Goal: Task Accomplishment & Management: Check status

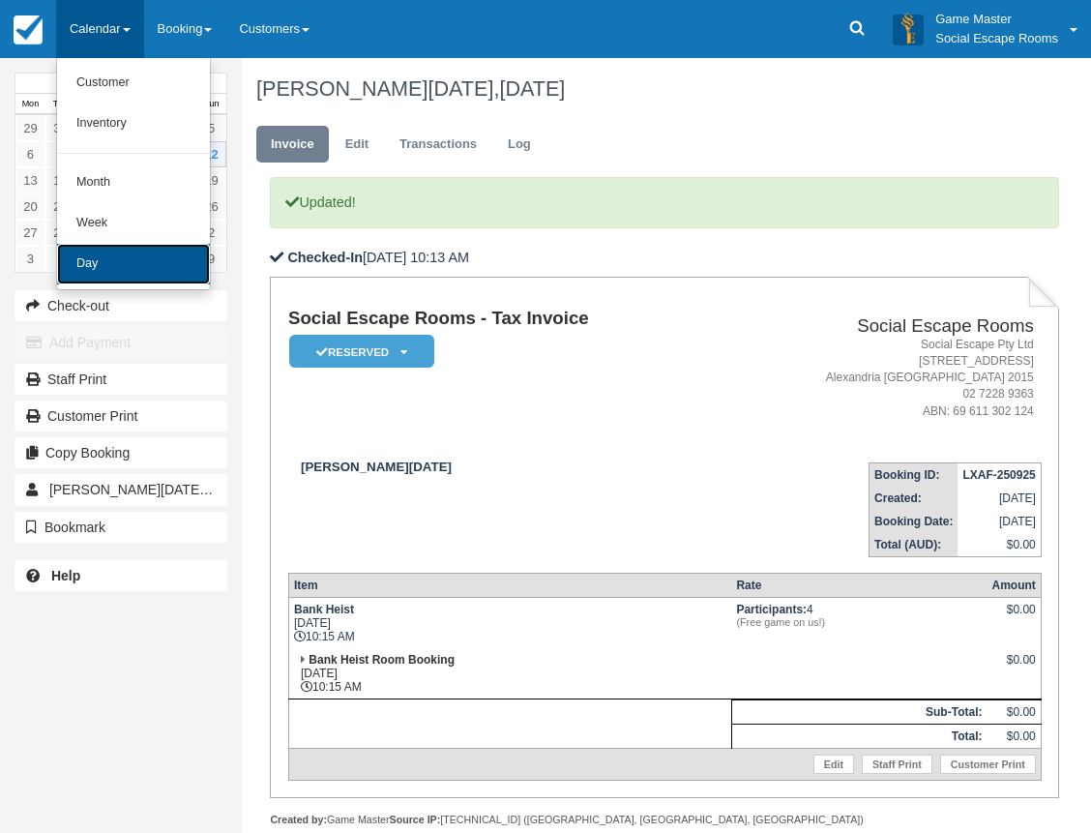
click at [125, 276] on link "Day" at bounding box center [133, 264] width 153 height 41
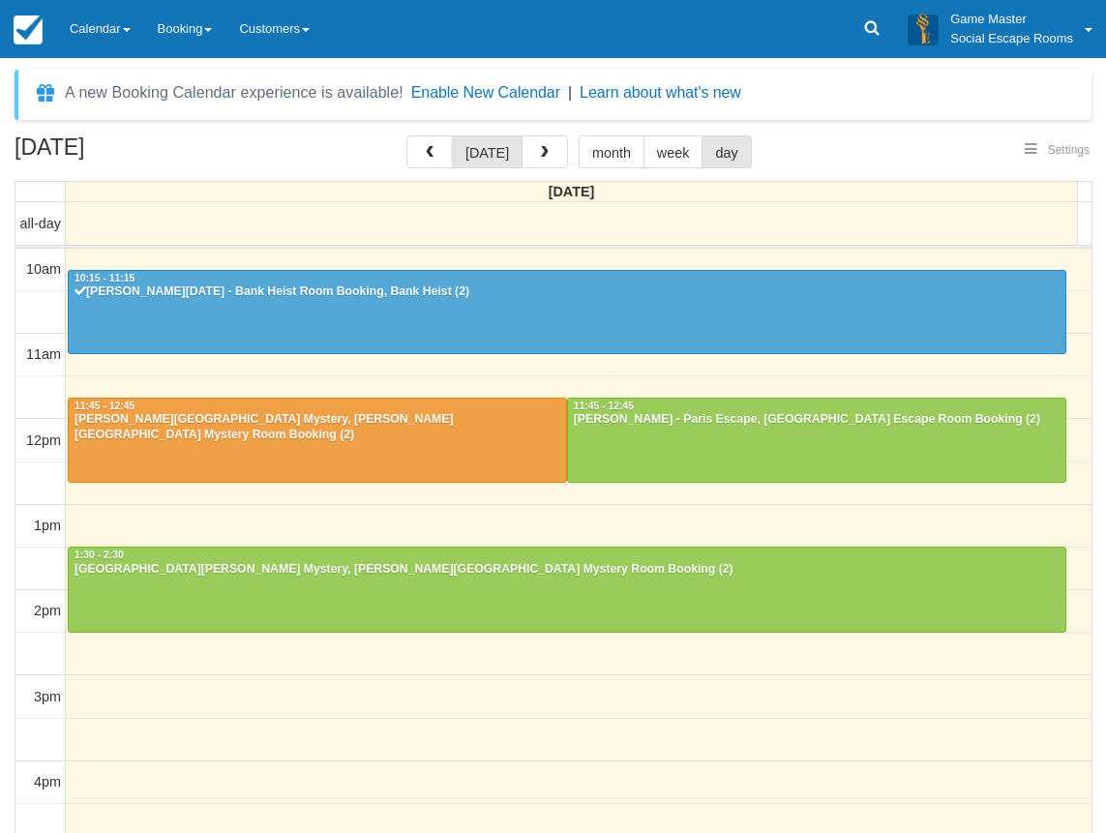
select select
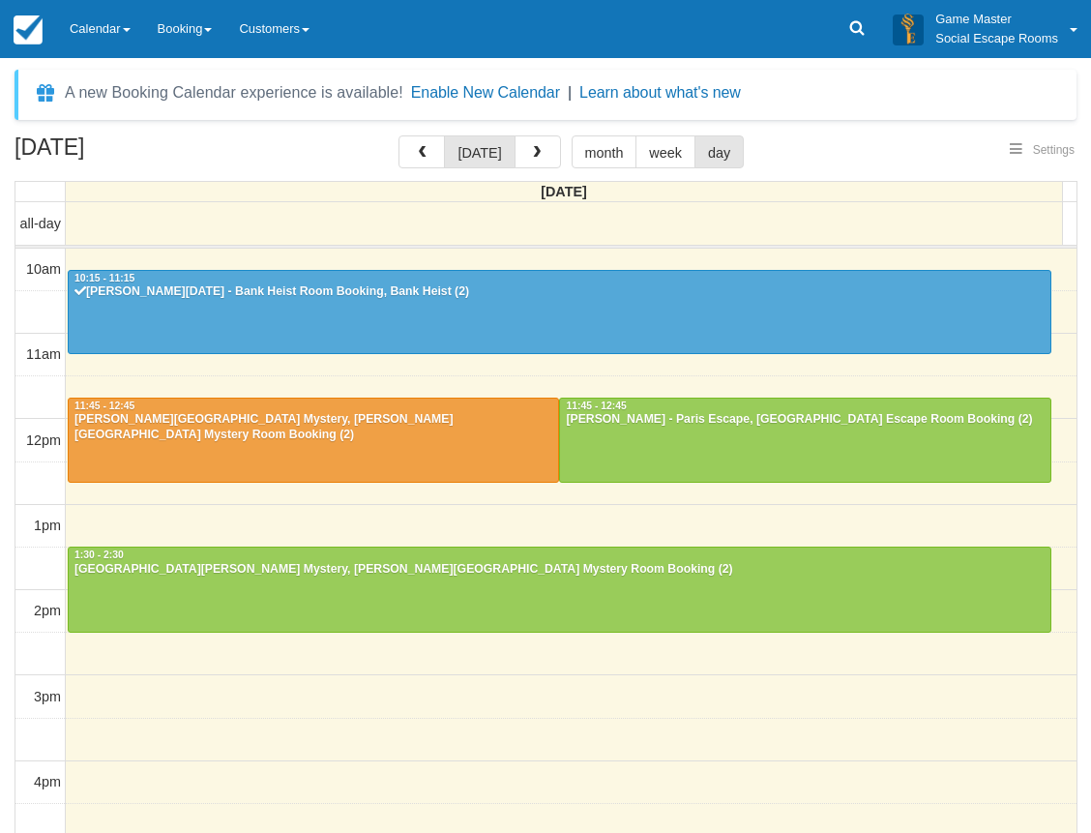
scroll to position [86, 0]
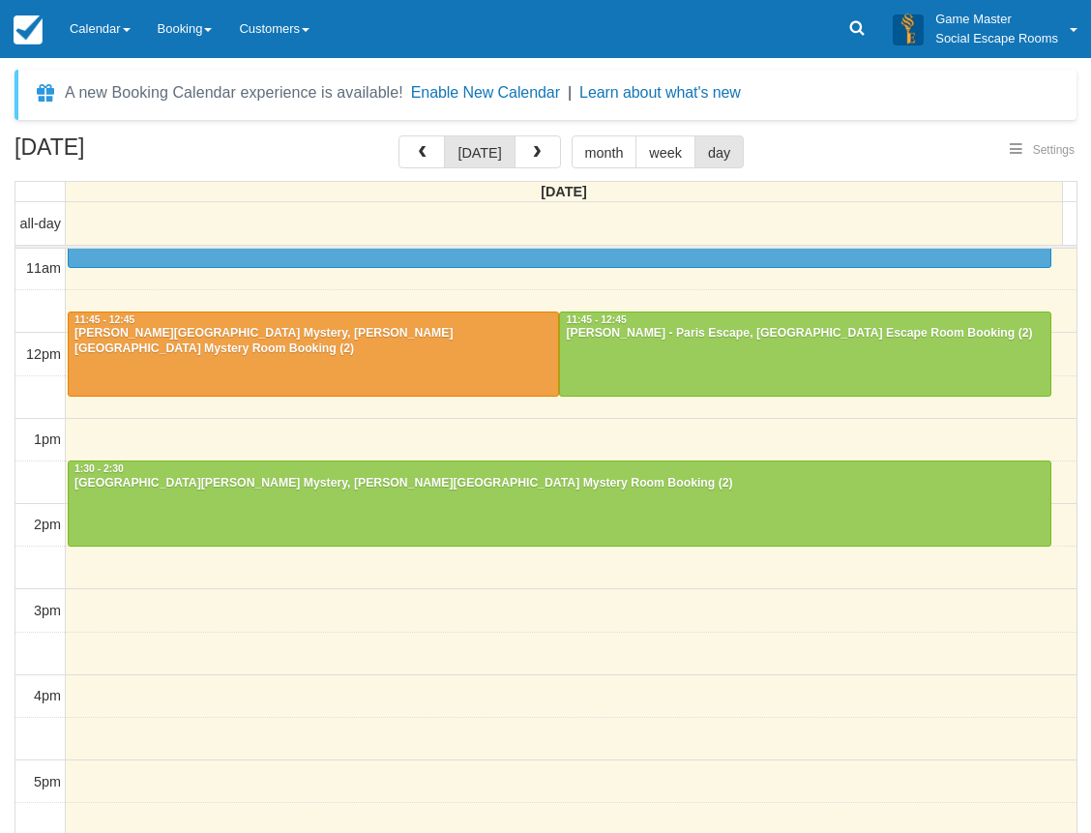
select select
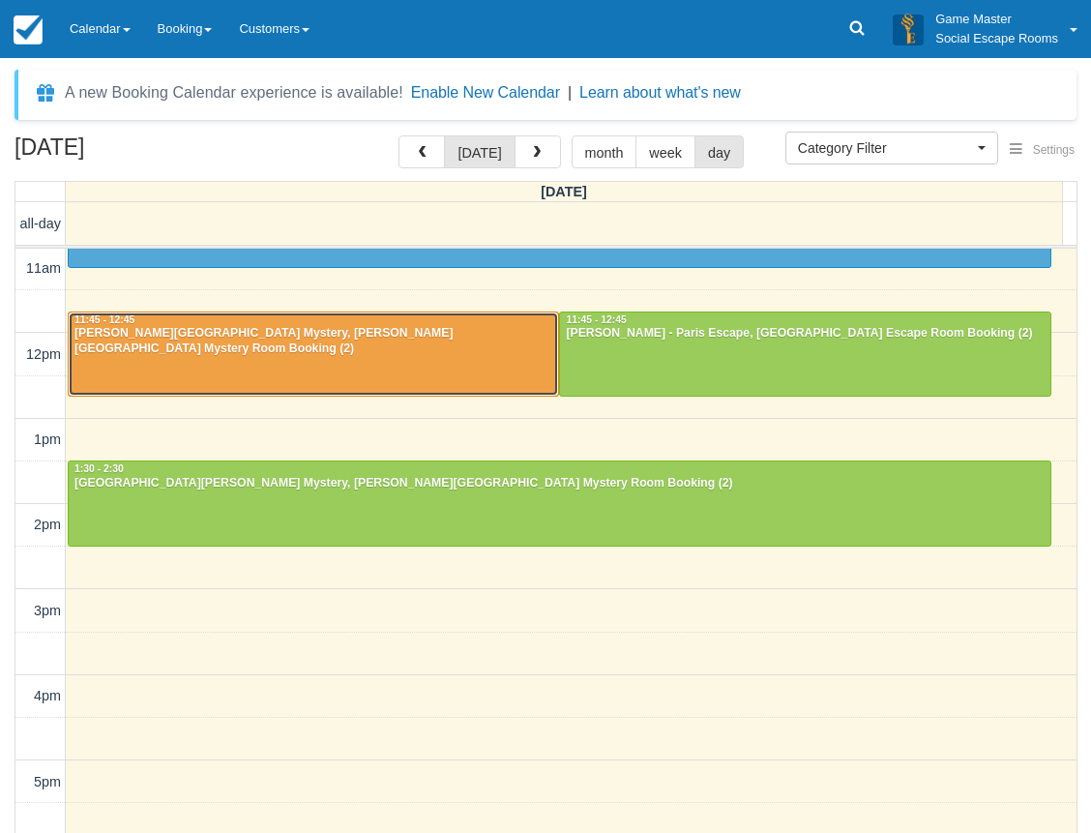
click at [174, 367] on div at bounding box center [313, 353] width 489 height 83
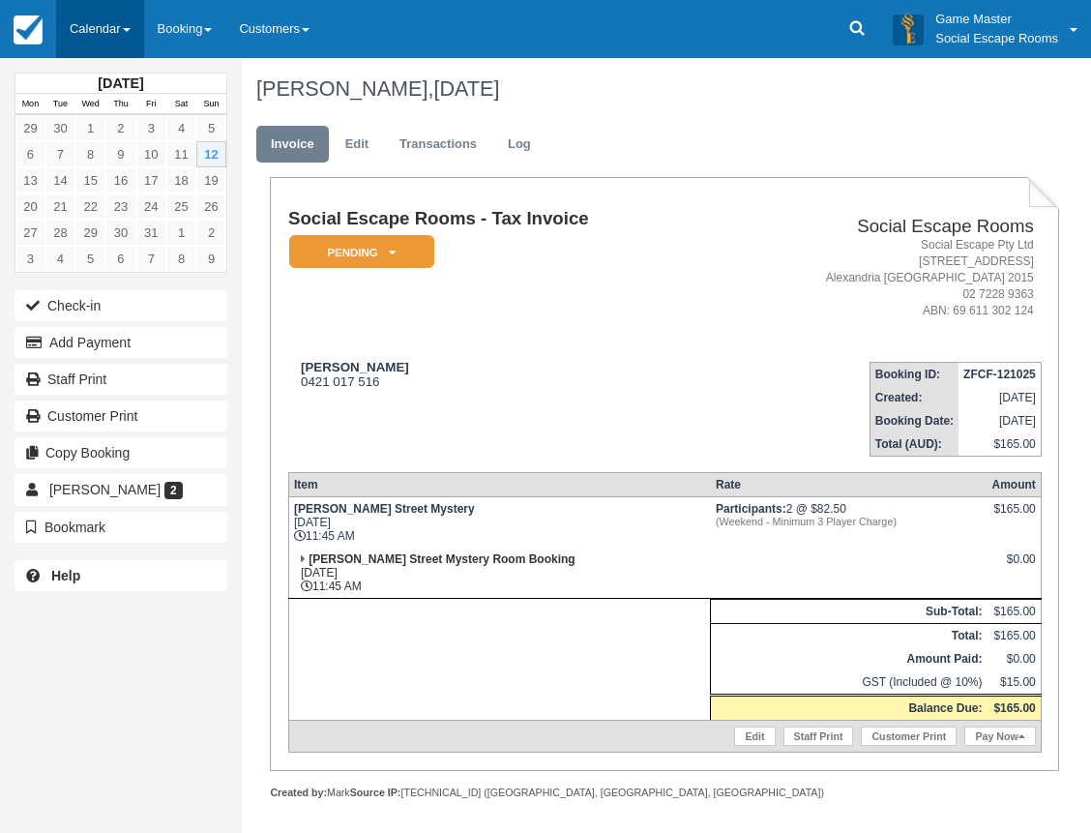
click at [91, 26] on link "Calendar" at bounding box center [100, 29] width 88 height 58
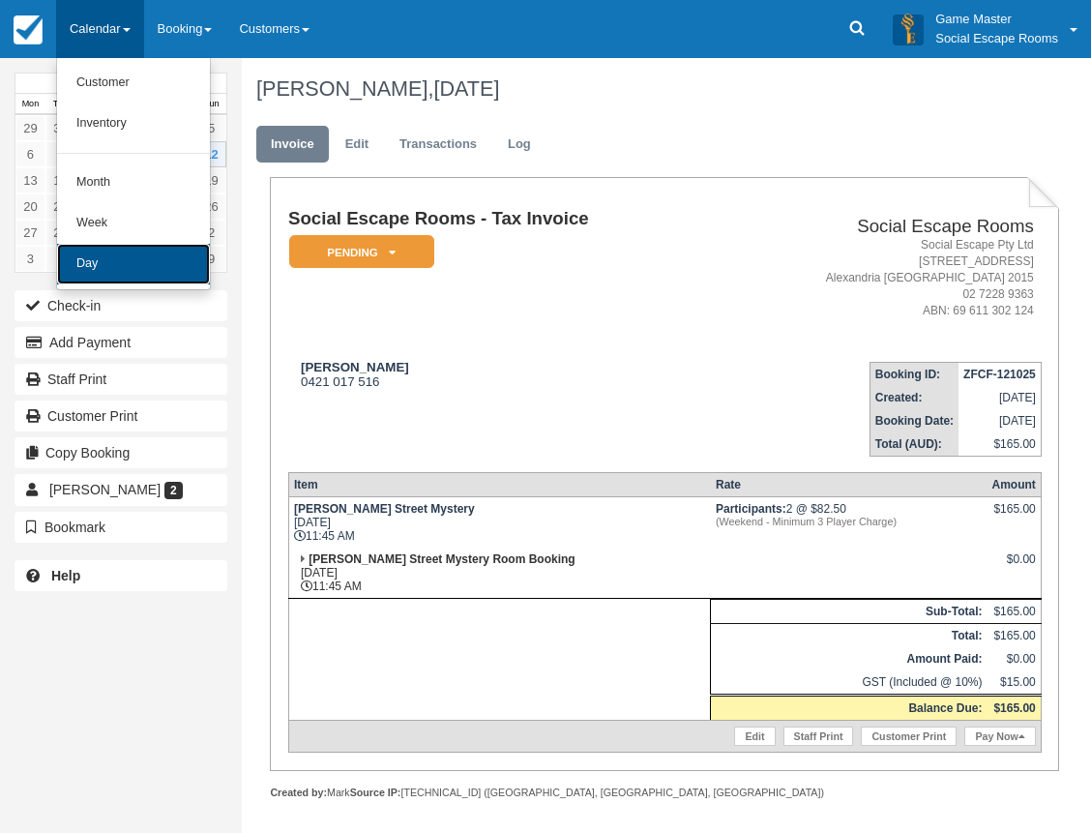
click at [127, 266] on link "Day" at bounding box center [133, 264] width 153 height 41
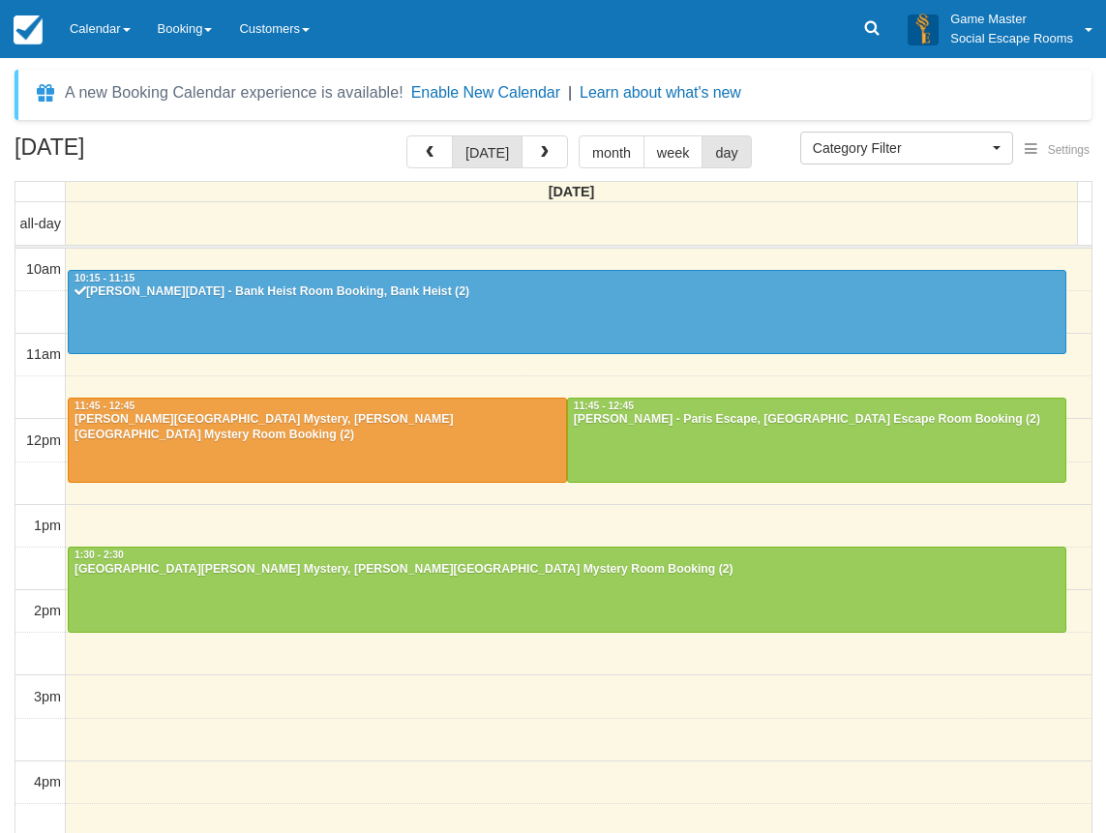
select select
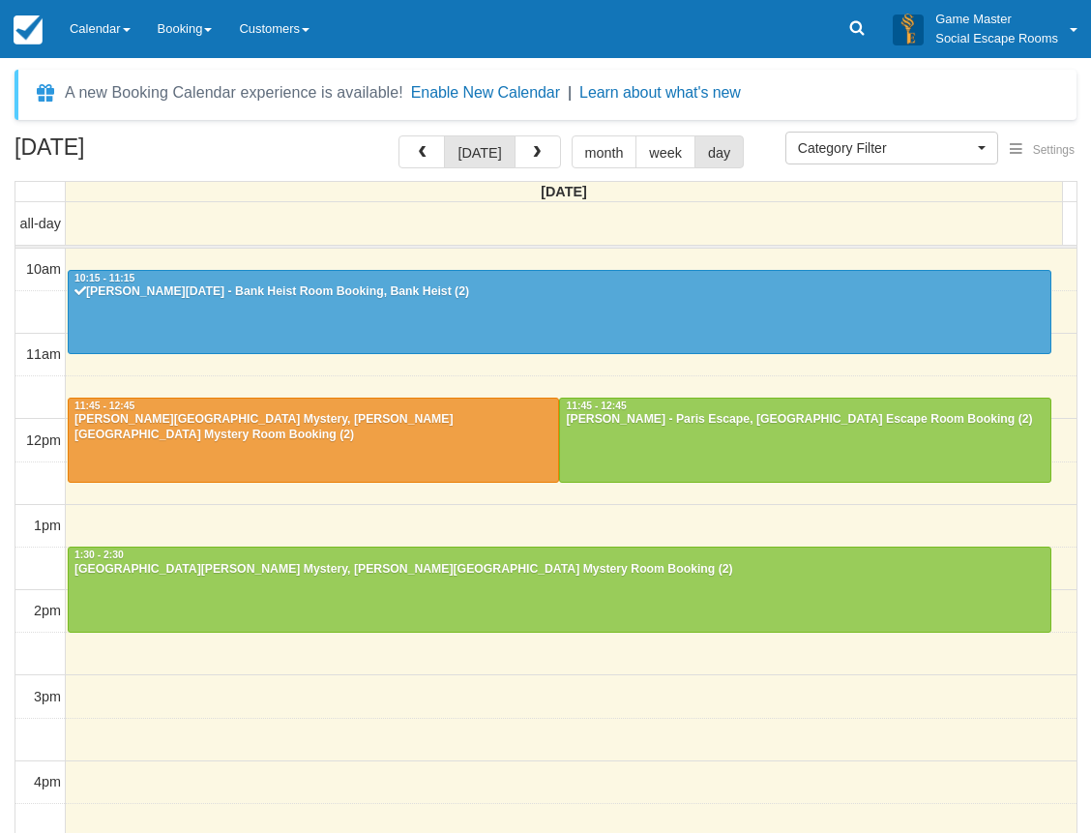
scroll to position [86, 0]
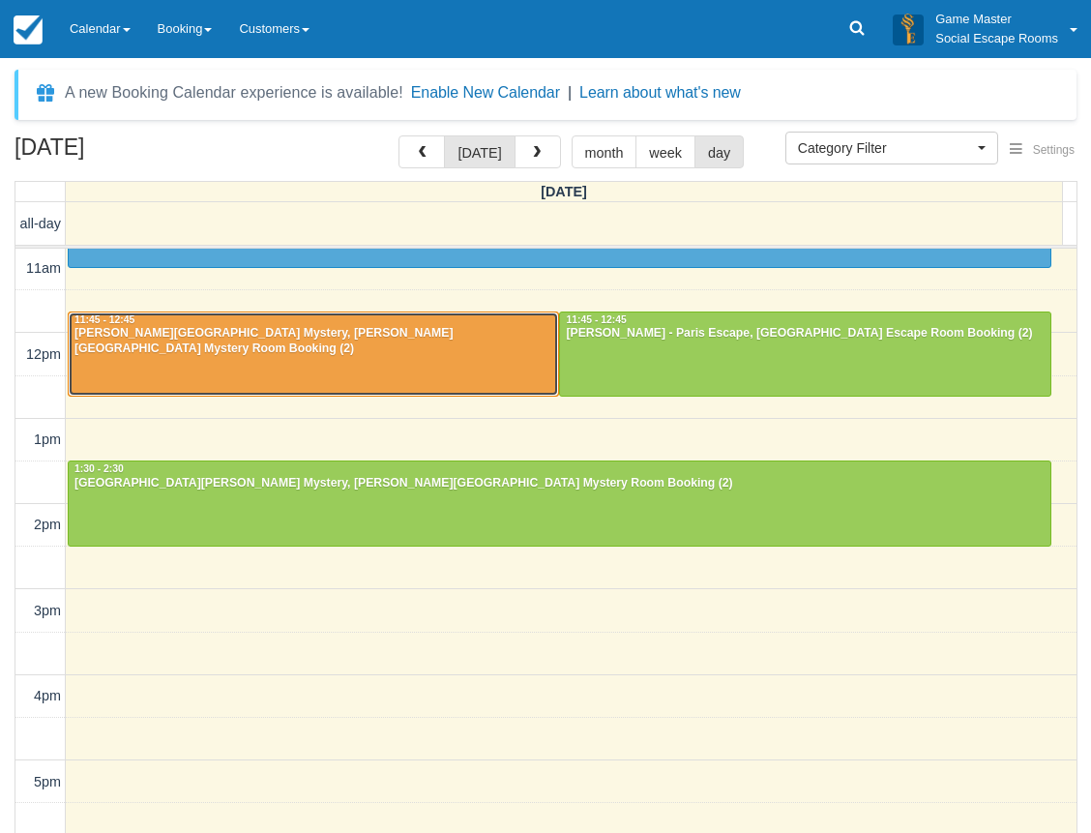
click at [237, 361] on div at bounding box center [313, 353] width 489 height 83
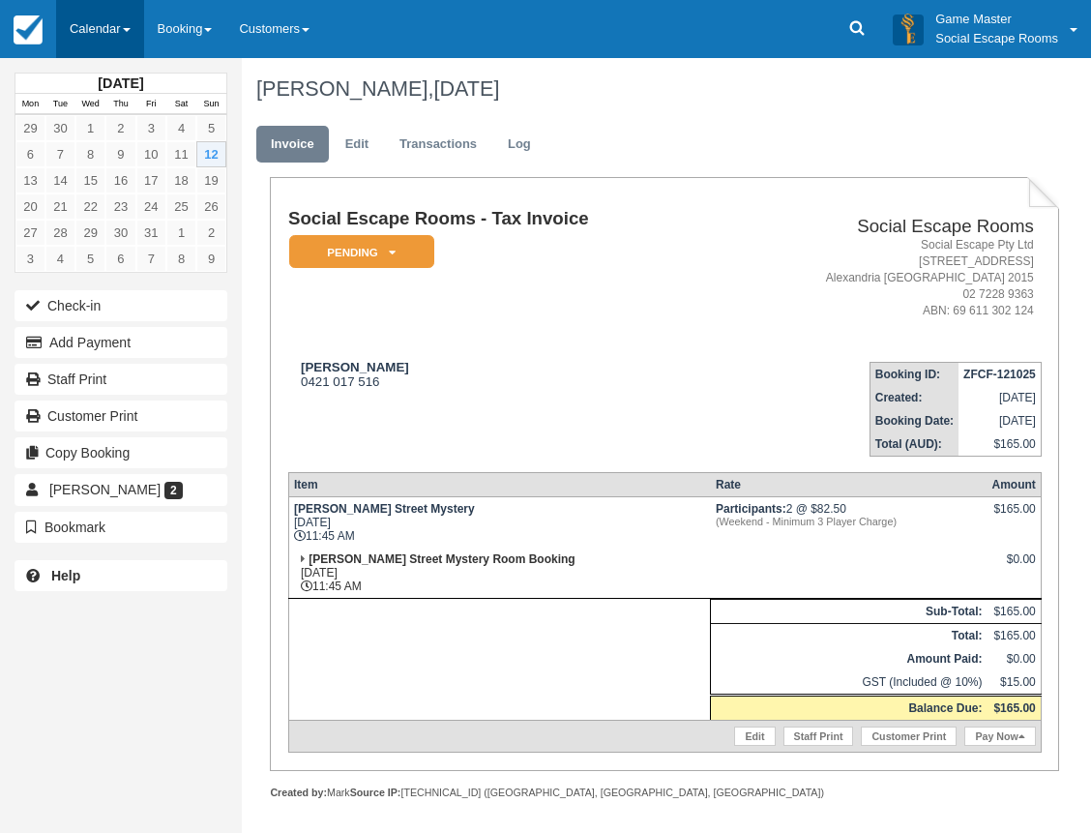
click at [107, 12] on link "Calendar" at bounding box center [100, 29] width 88 height 58
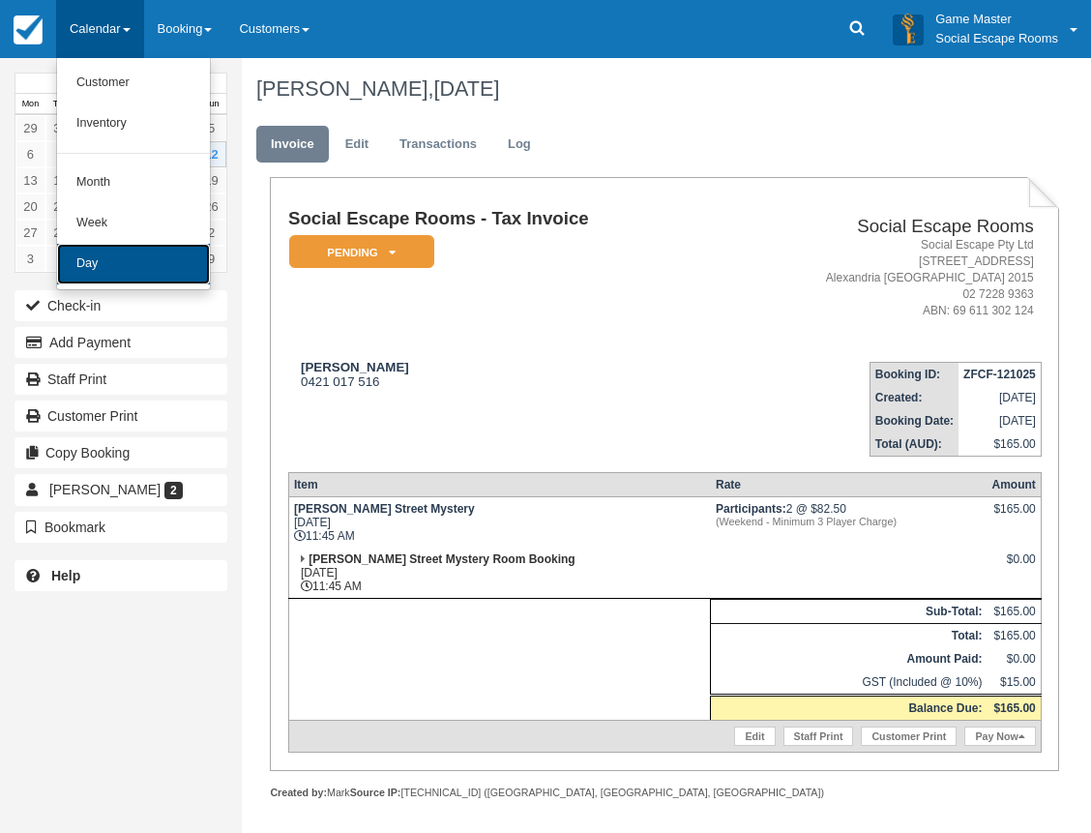
click at [118, 265] on link "Day" at bounding box center [133, 264] width 153 height 41
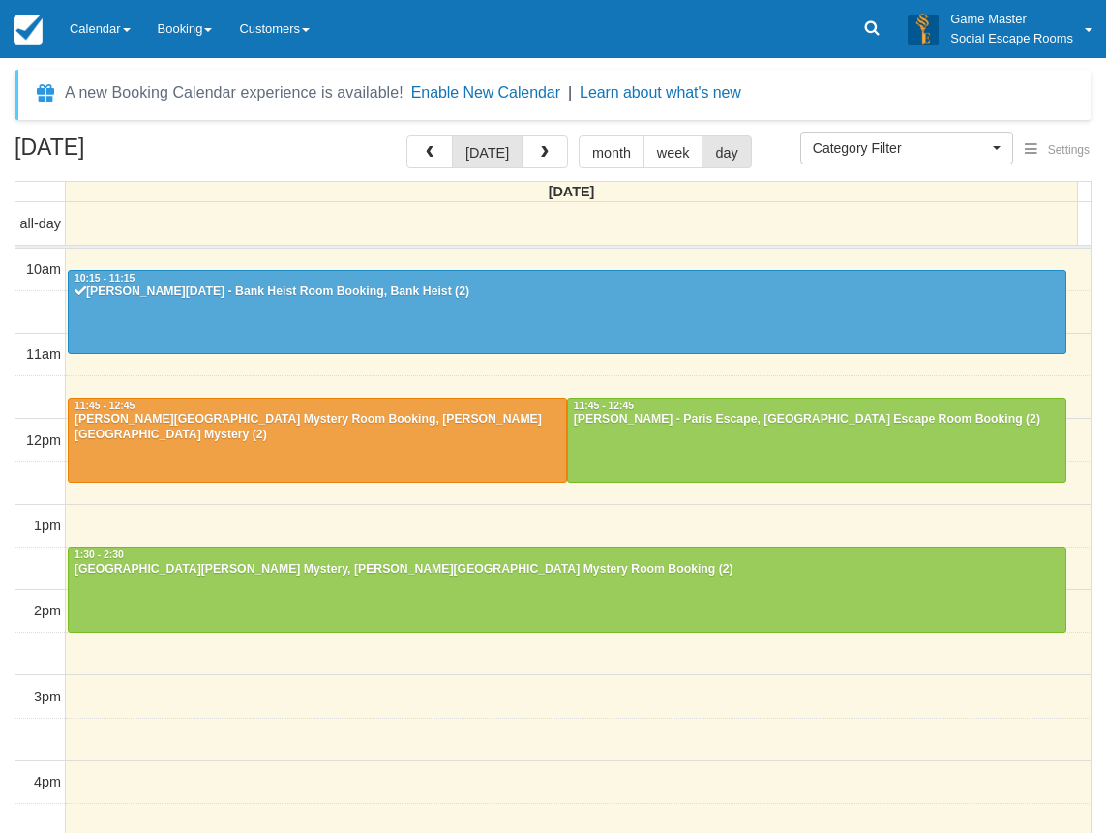
select select
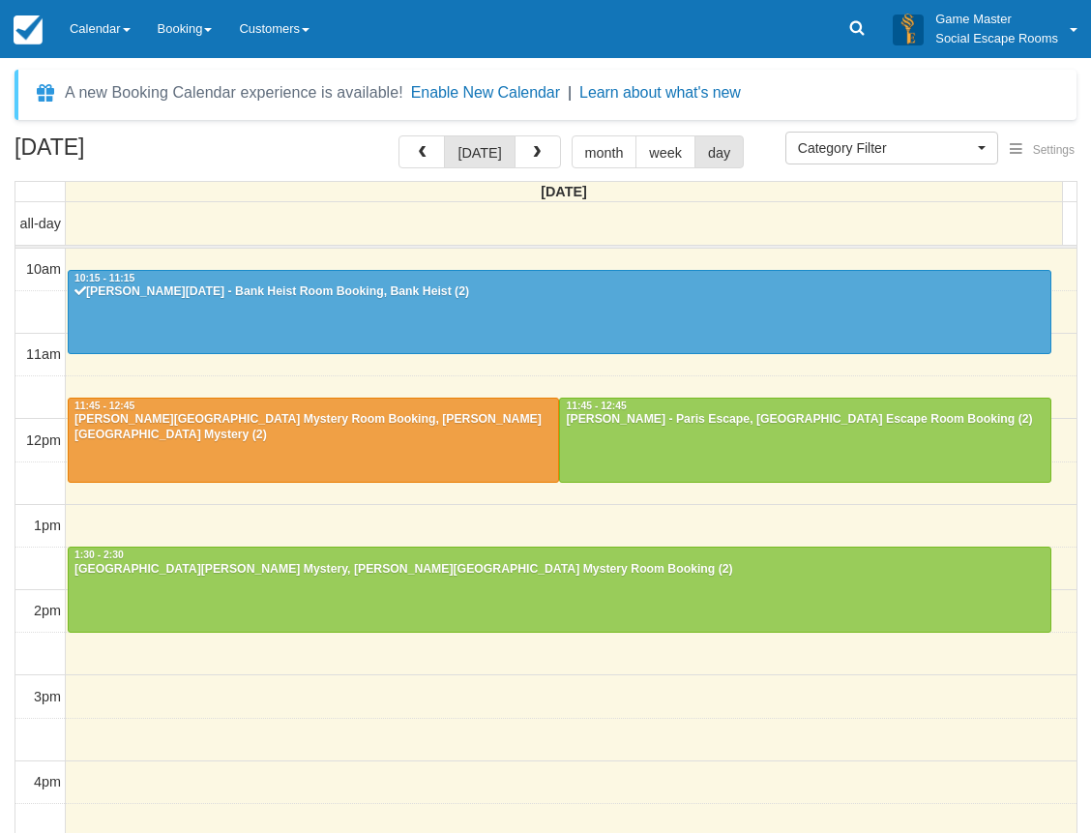
scroll to position [86, 0]
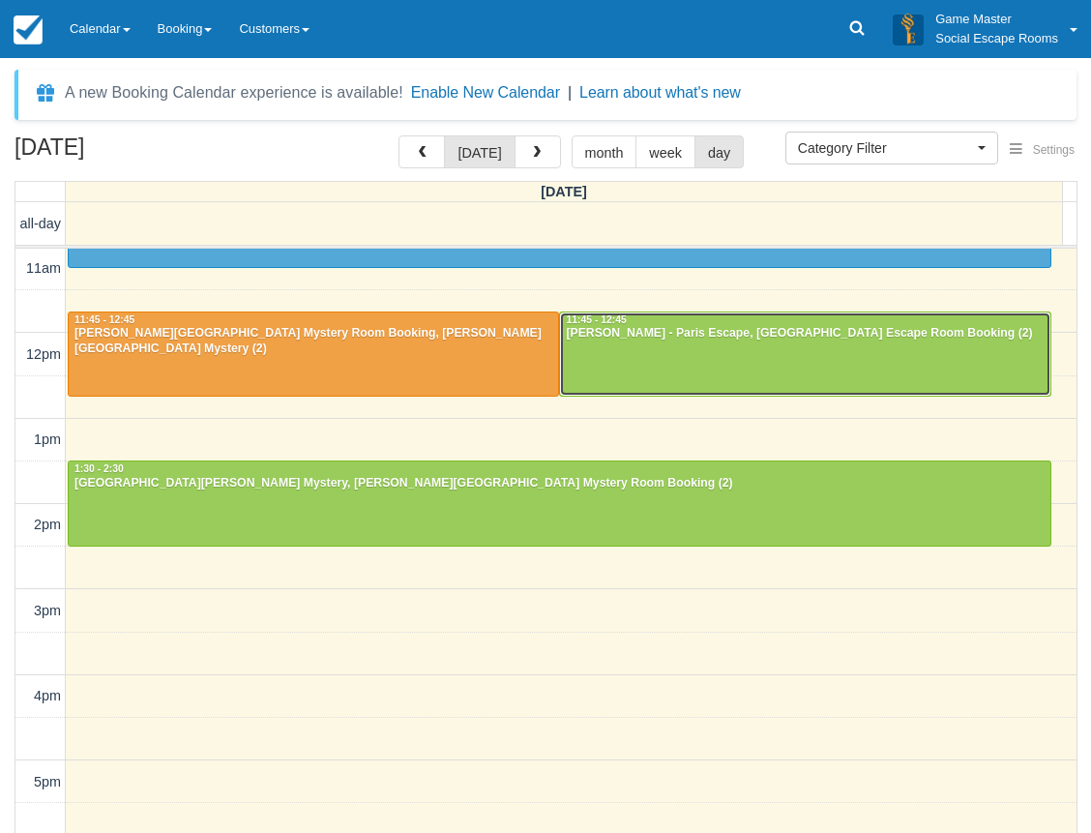
click at [714, 349] on div at bounding box center [804, 353] width 489 height 83
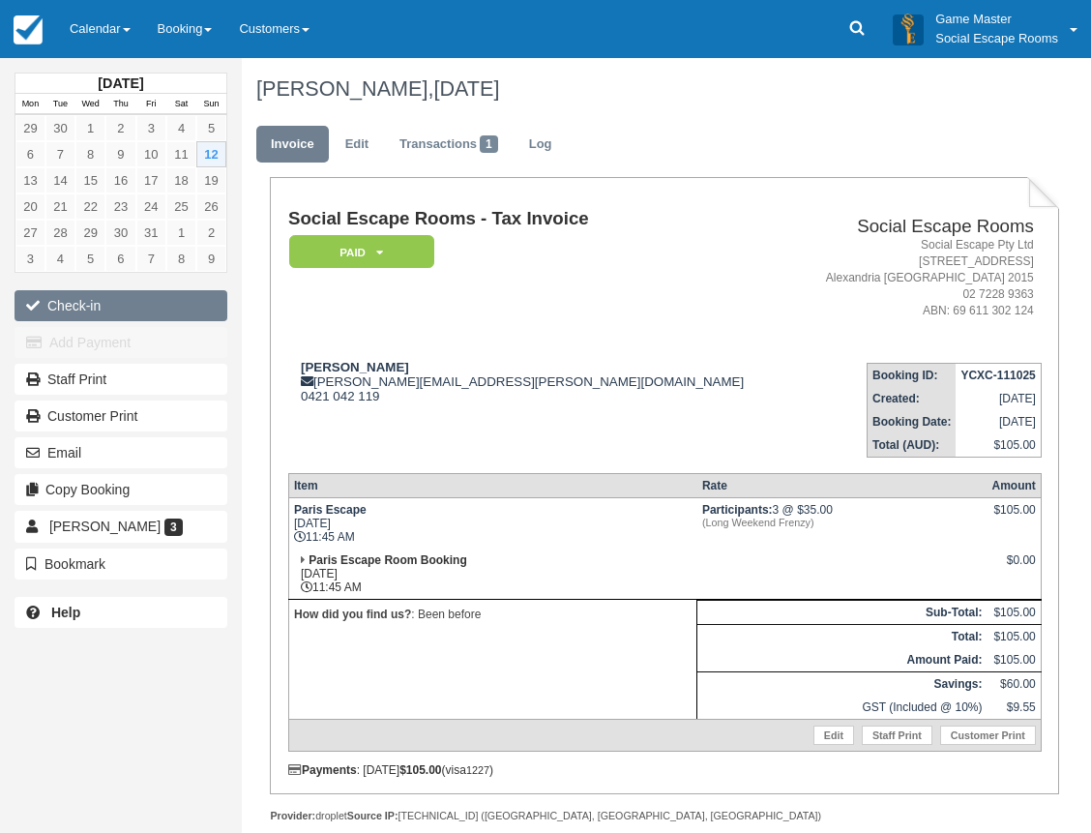
click at [85, 306] on button "Check-in" at bounding box center [121, 305] width 213 height 31
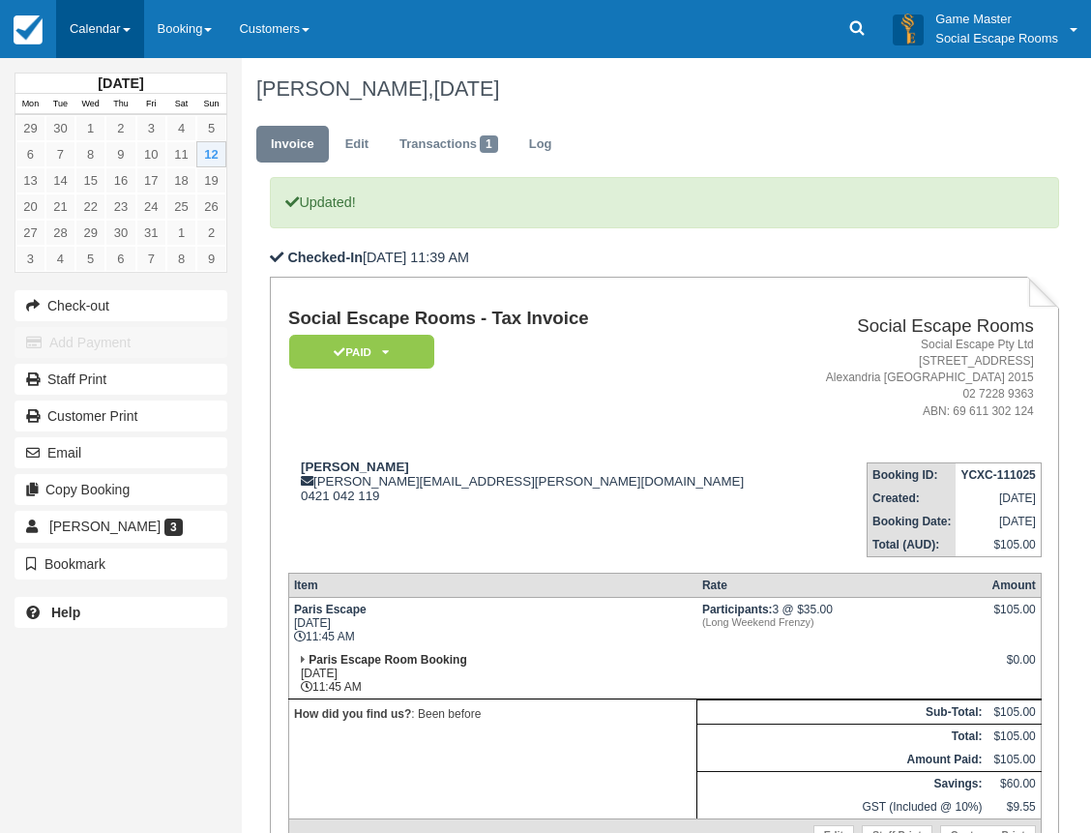
click at [115, 33] on link "Calendar" at bounding box center [100, 29] width 88 height 58
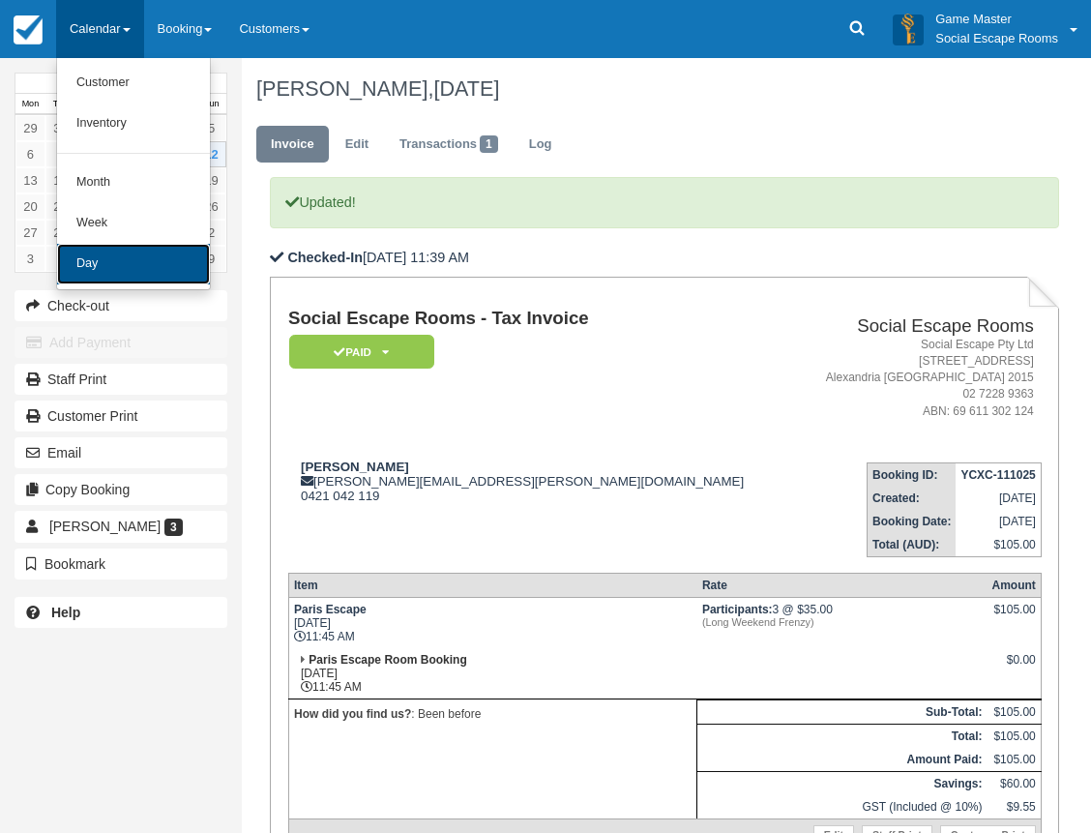
click at [95, 261] on link "Day" at bounding box center [133, 264] width 153 height 41
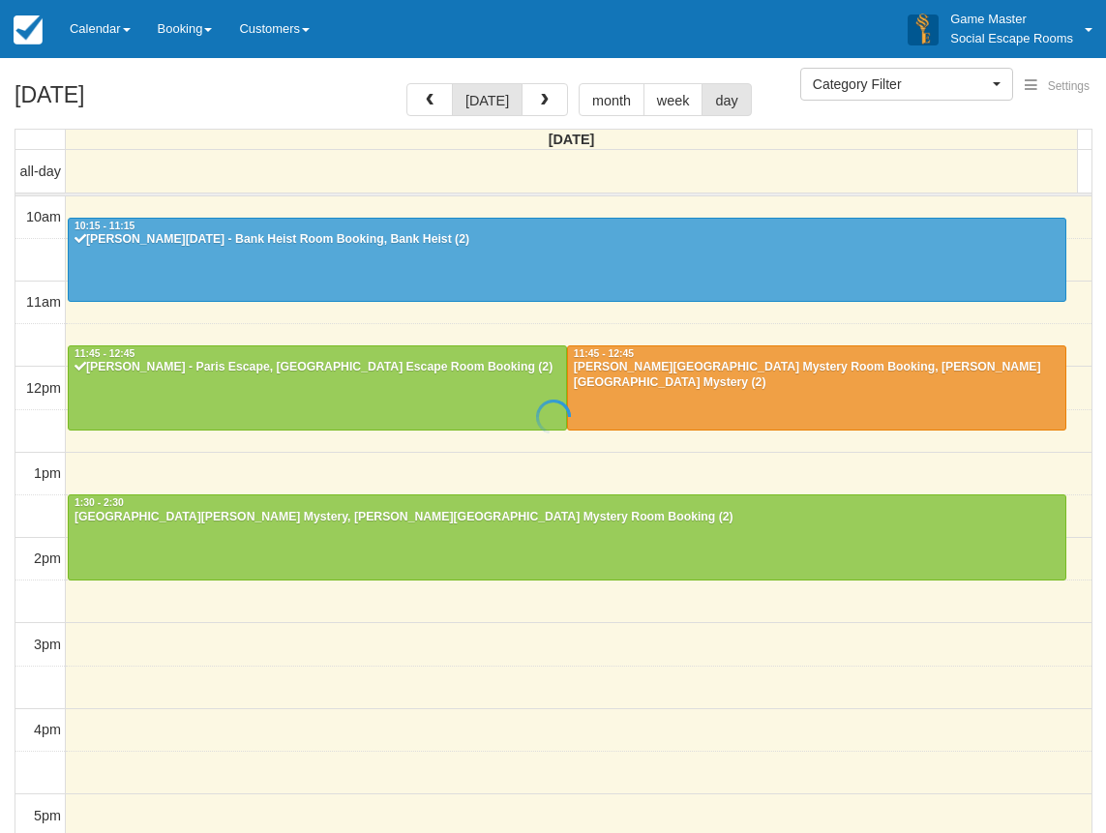
select select
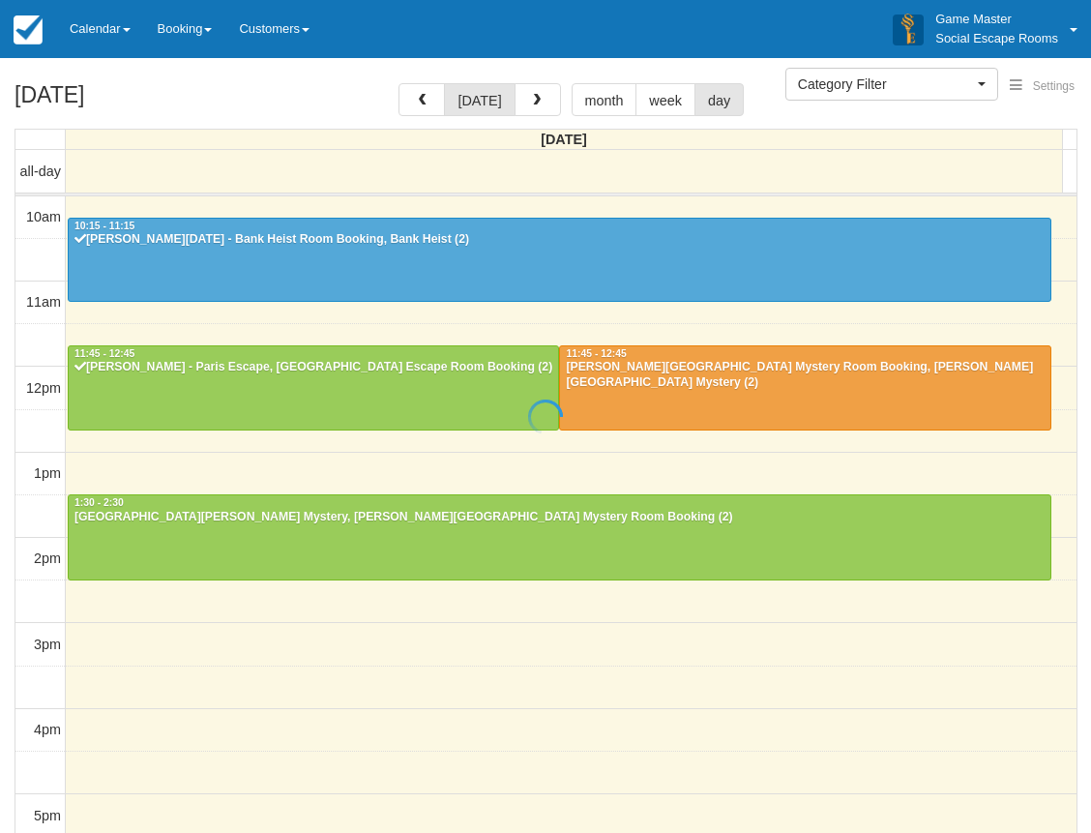
scroll to position [86, 0]
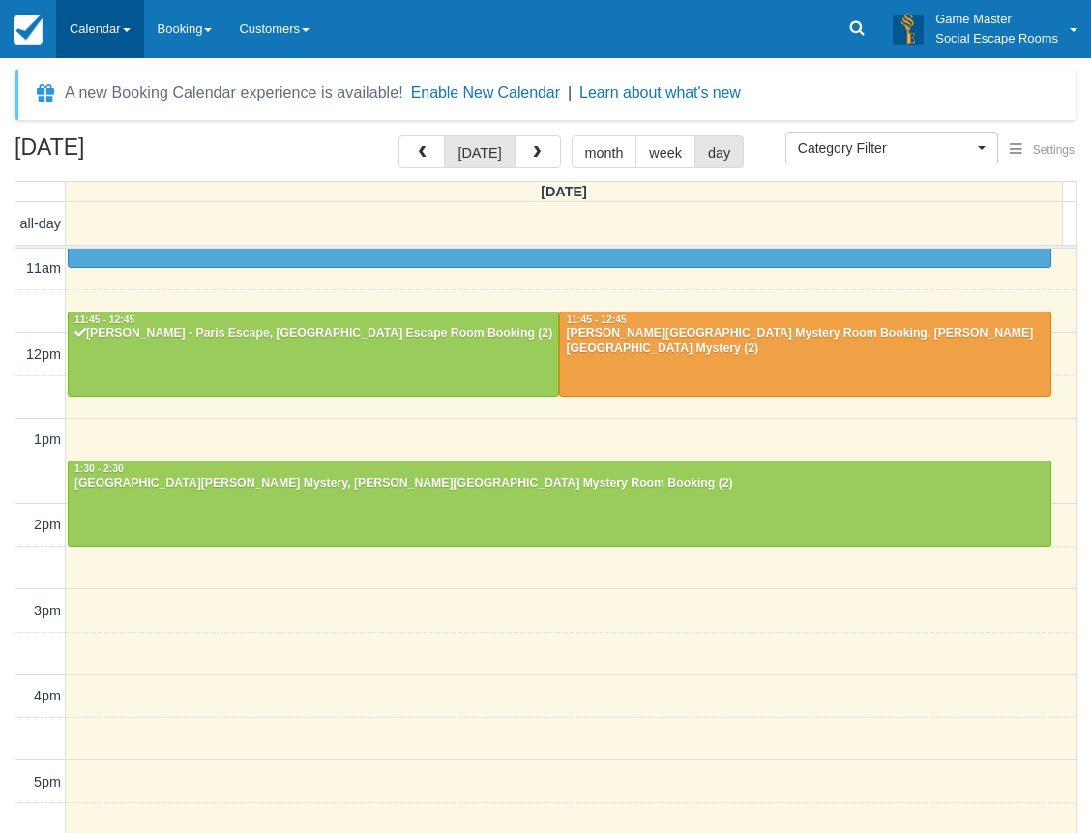
click at [104, 18] on link "Calendar" at bounding box center [100, 29] width 88 height 58
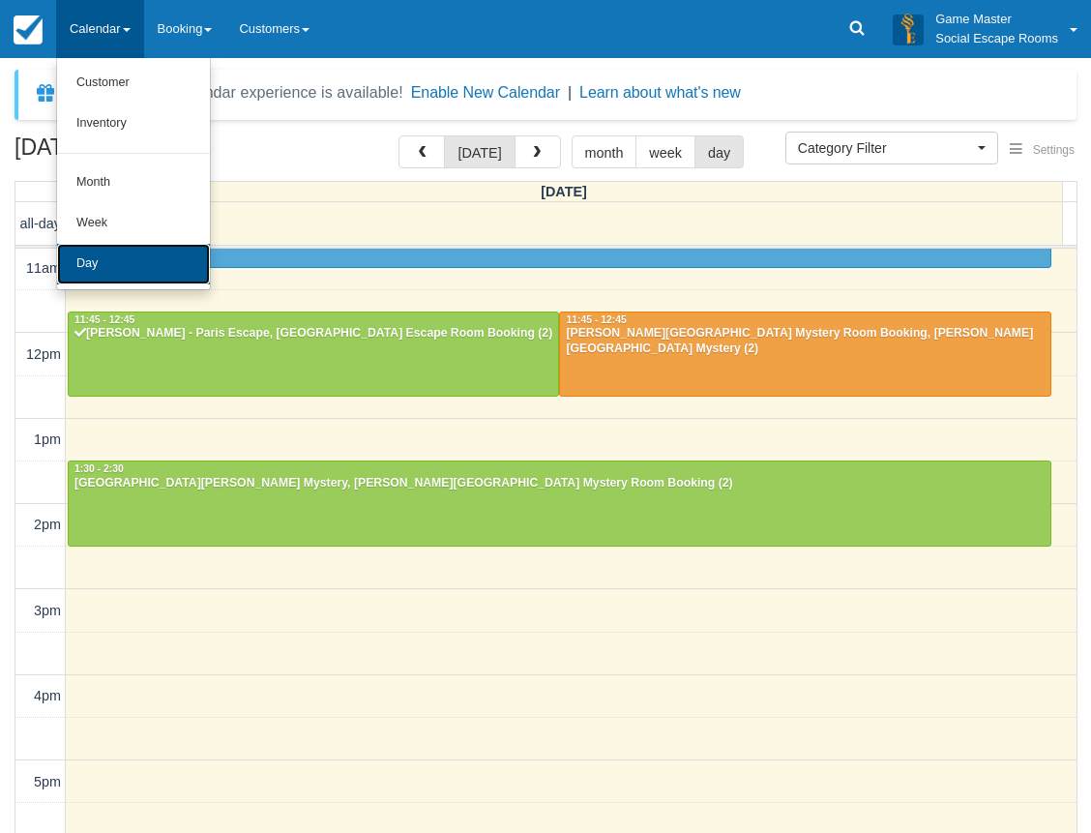
click at [117, 257] on link "Day" at bounding box center [133, 264] width 153 height 41
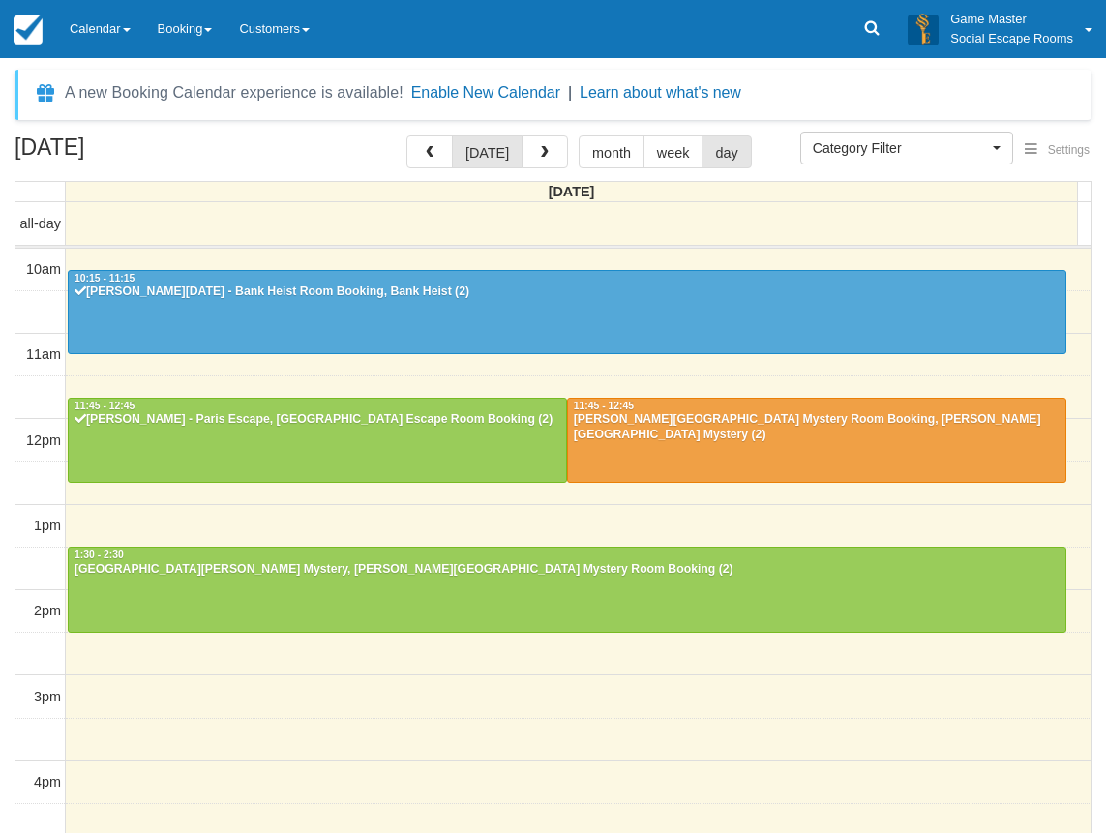
select select
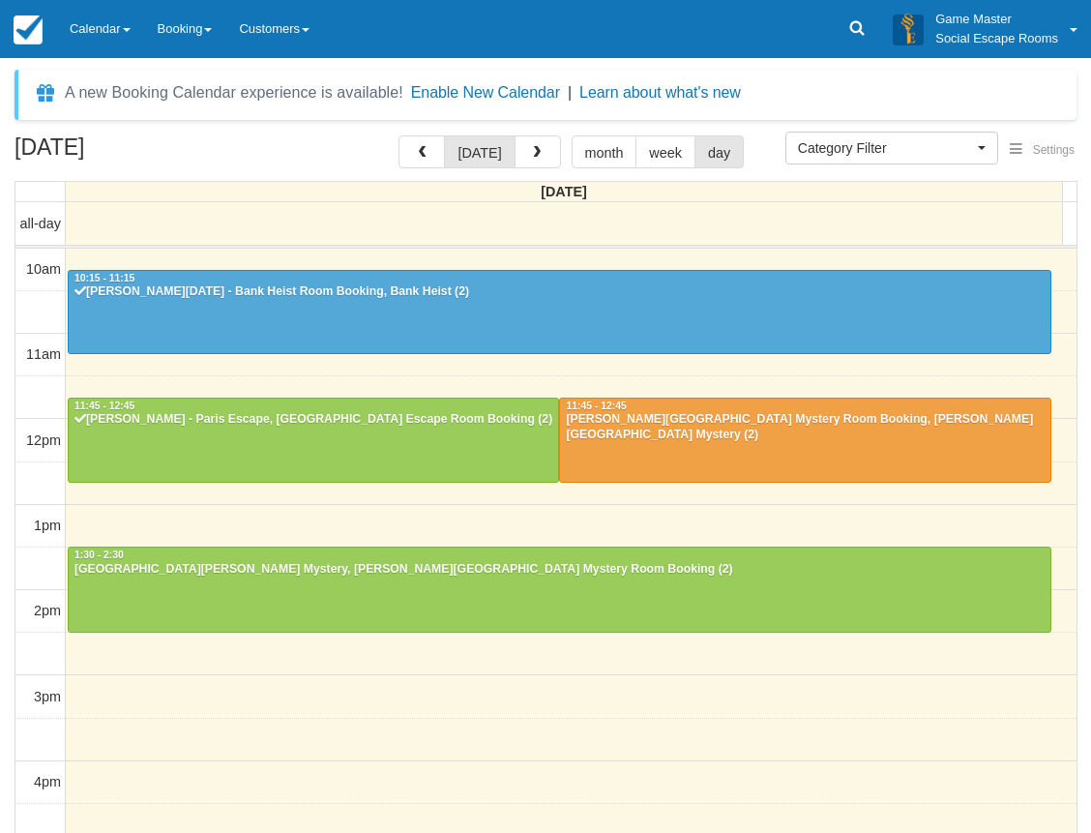
scroll to position [86, 0]
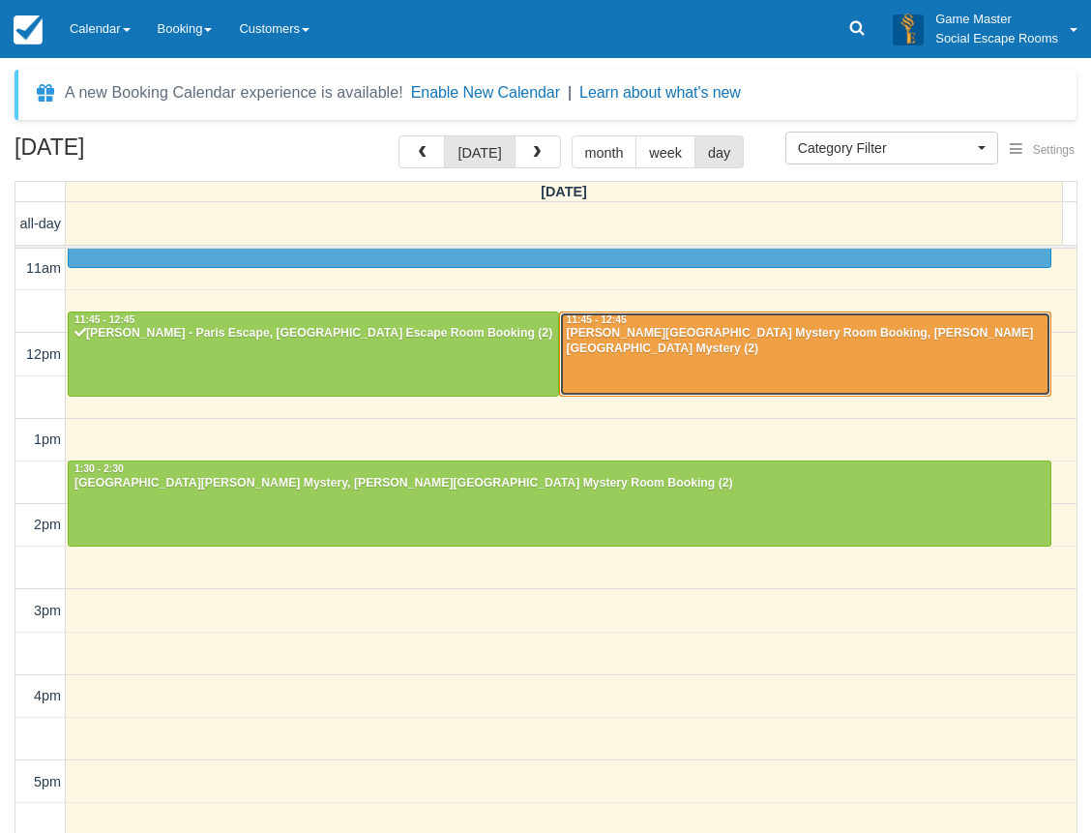
click at [647, 348] on div at bounding box center [804, 353] width 489 height 83
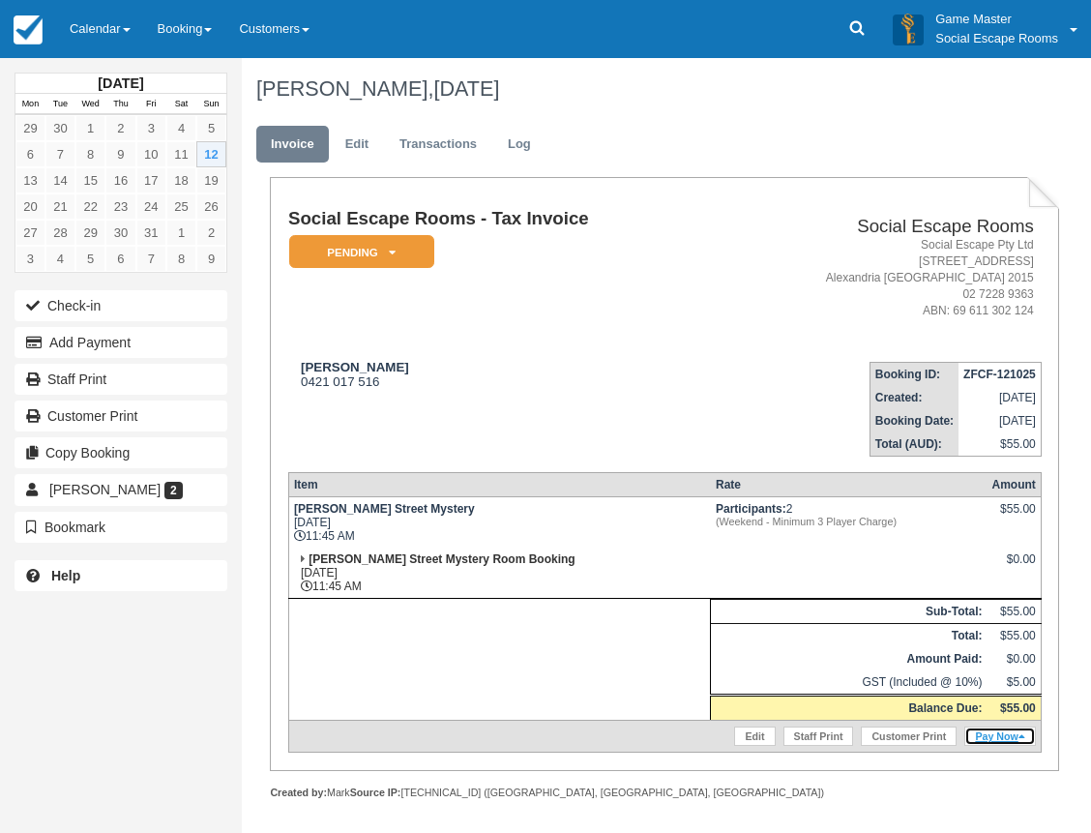
click at [1005, 739] on link "Pay Now" at bounding box center [999, 735] width 71 height 19
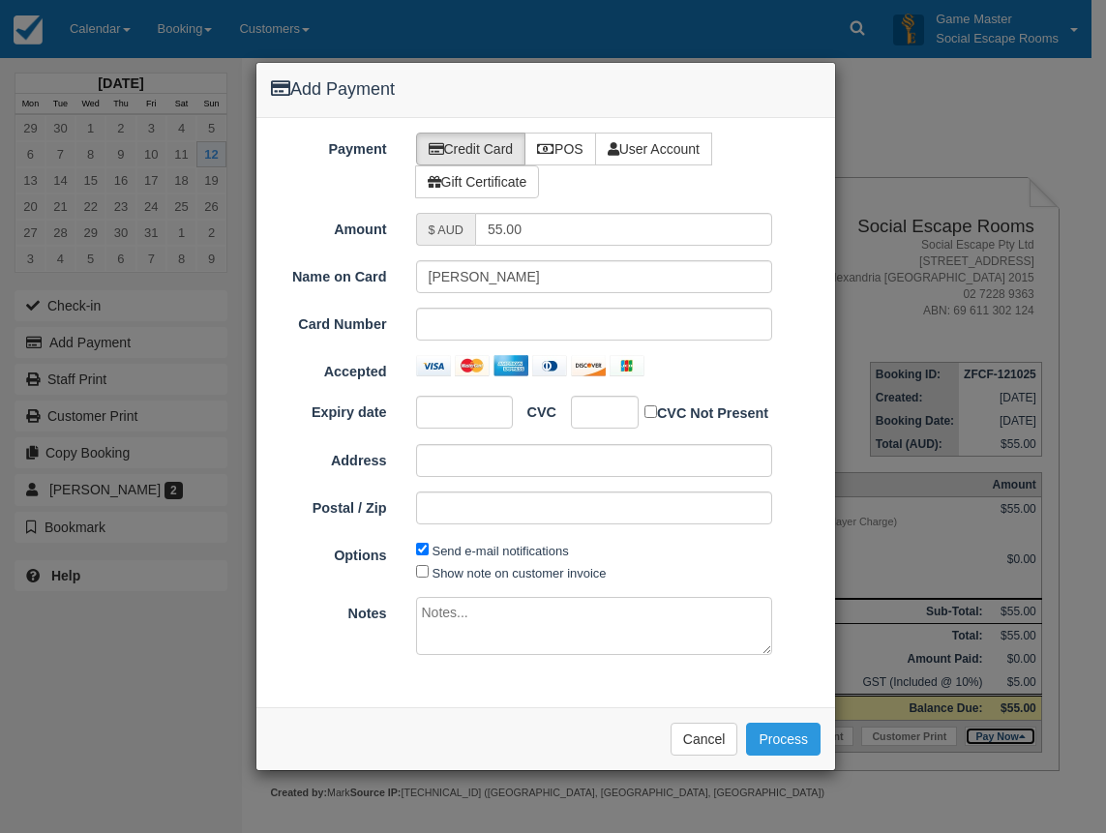
type input "[DATE]"
click at [559, 153] on label "POS" at bounding box center [560, 149] width 72 height 33
radio input "true"
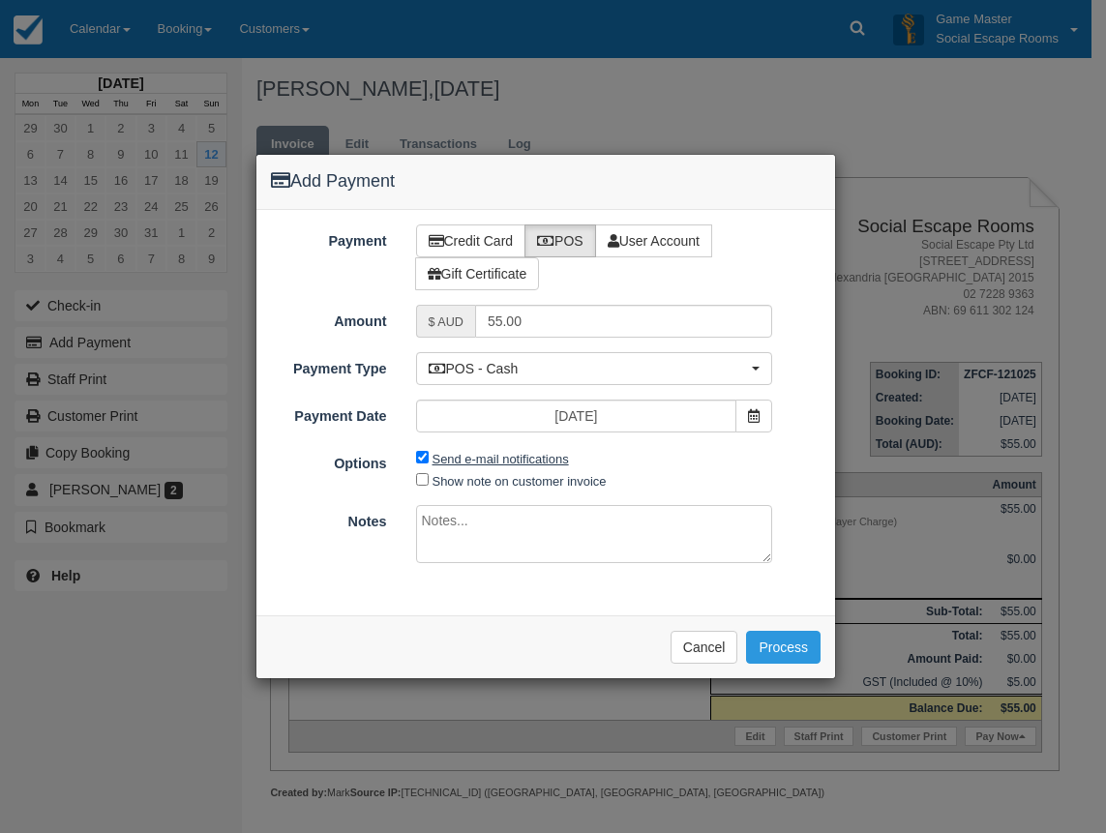
click at [495, 461] on label "Send e-mail notifications" at bounding box center [500, 459] width 136 height 15
click at [429, 461] on input "Send e-mail notifications" at bounding box center [422, 457] width 13 height 13
checkbox input "false"
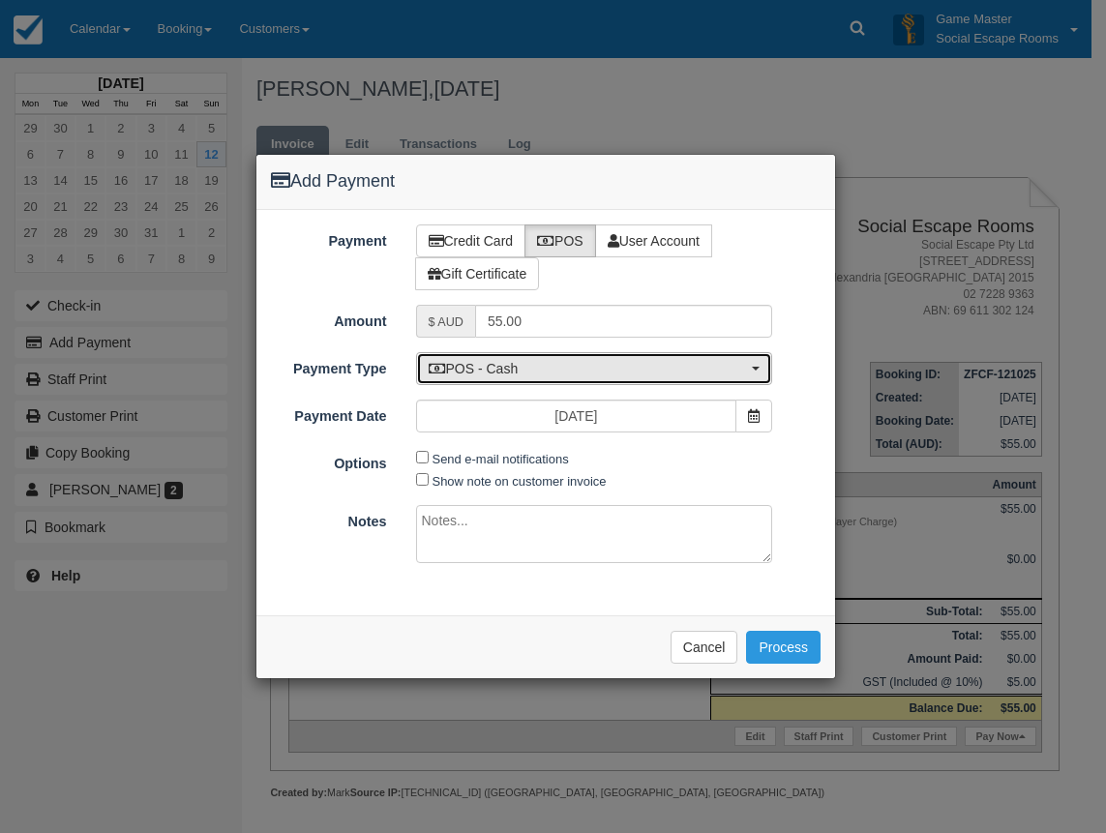
click at [532, 372] on span "POS - Cash" at bounding box center [588, 368] width 319 height 19
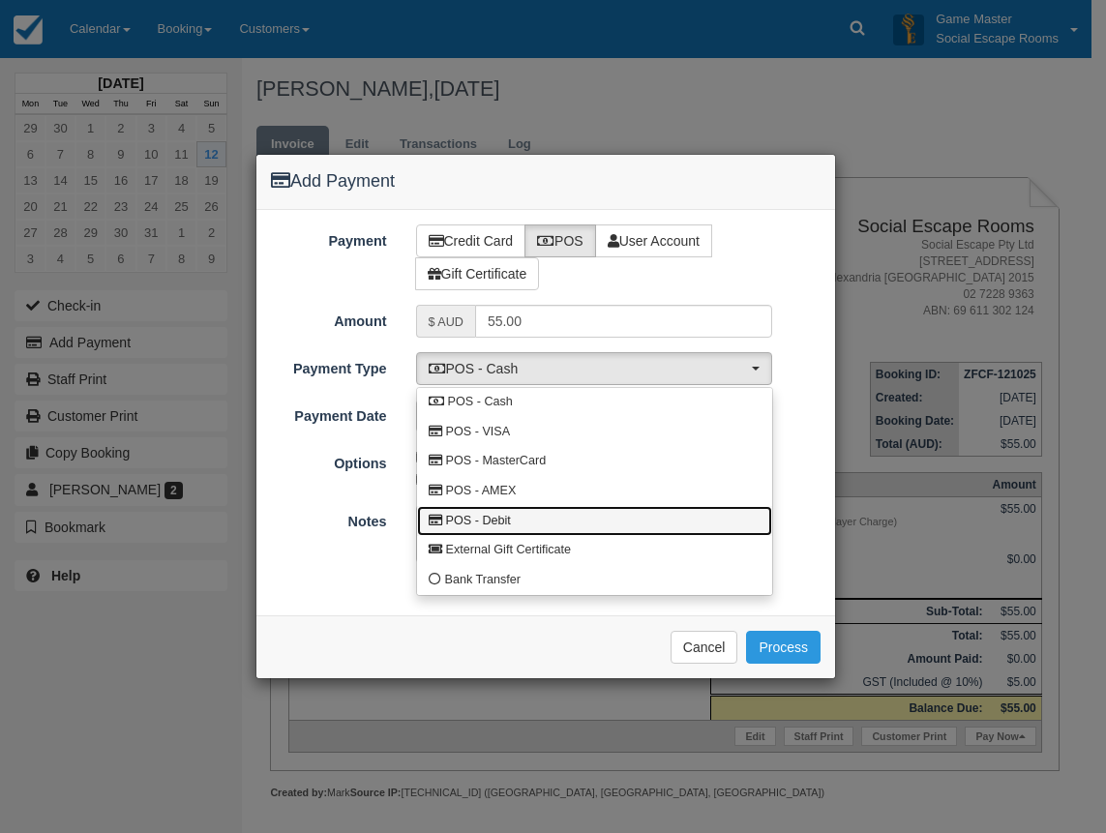
click at [523, 514] on link "POS - Debit" at bounding box center [594, 521] width 355 height 30
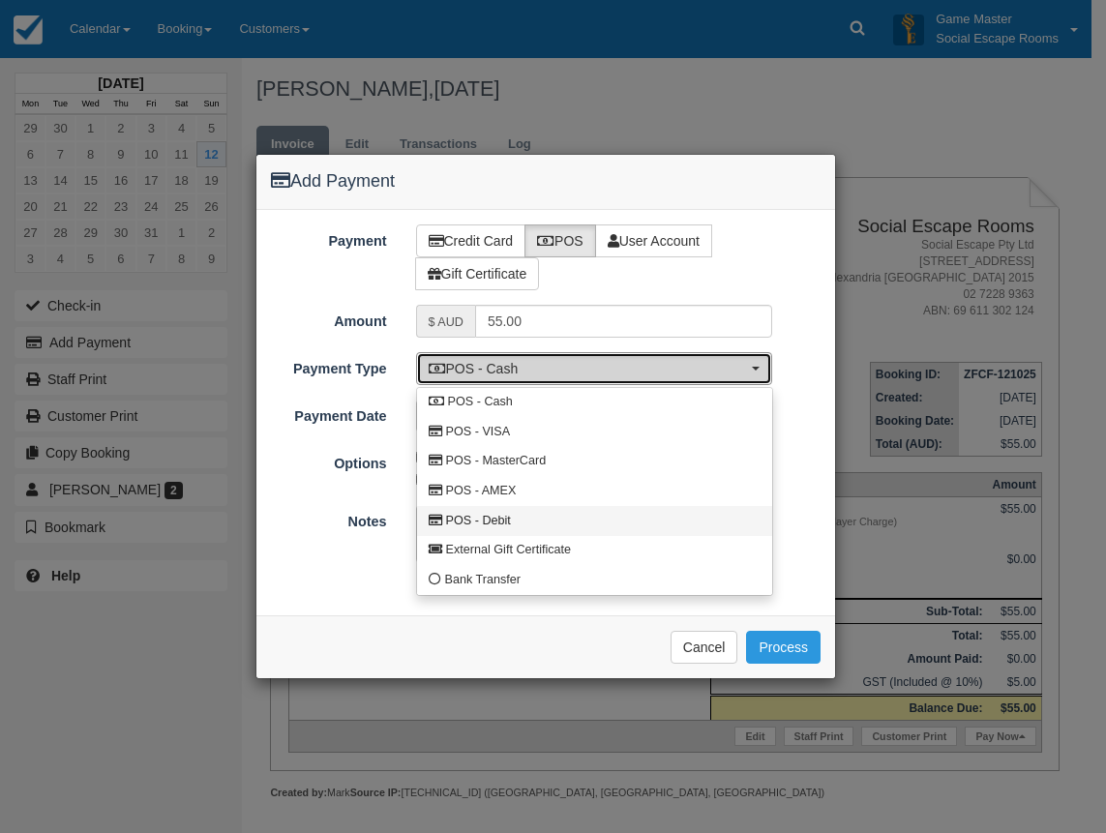
select select "DEBIT"
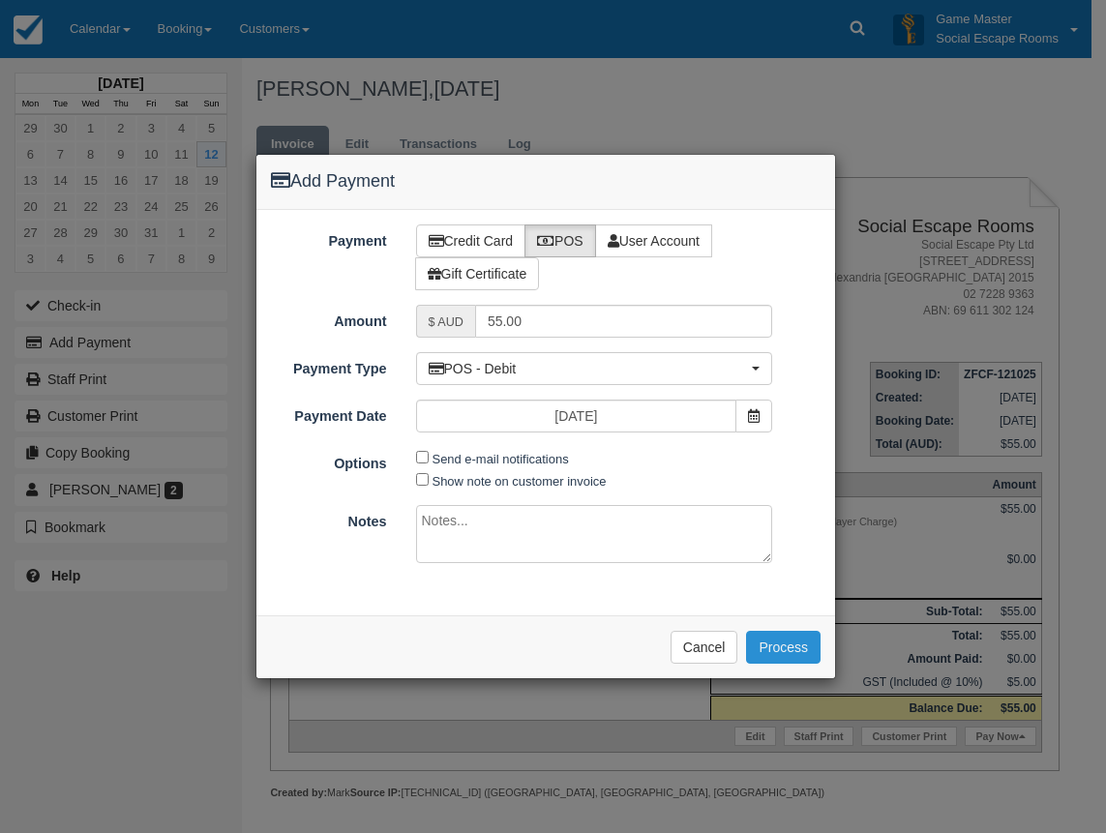
click at [815, 652] on button "Process" at bounding box center [783, 647] width 74 height 33
